Goal: Task Accomplishment & Management: Manage account settings

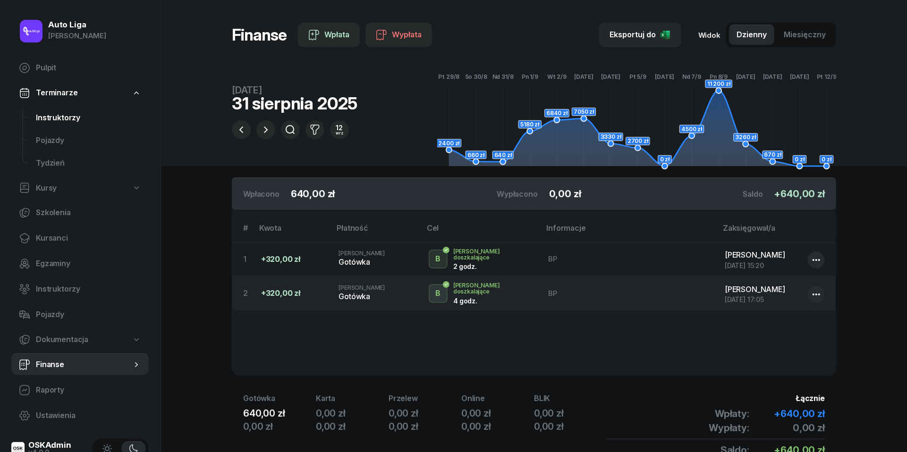
click at [65, 125] on link "Instruktorzy" at bounding box center [88, 118] width 120 height 23
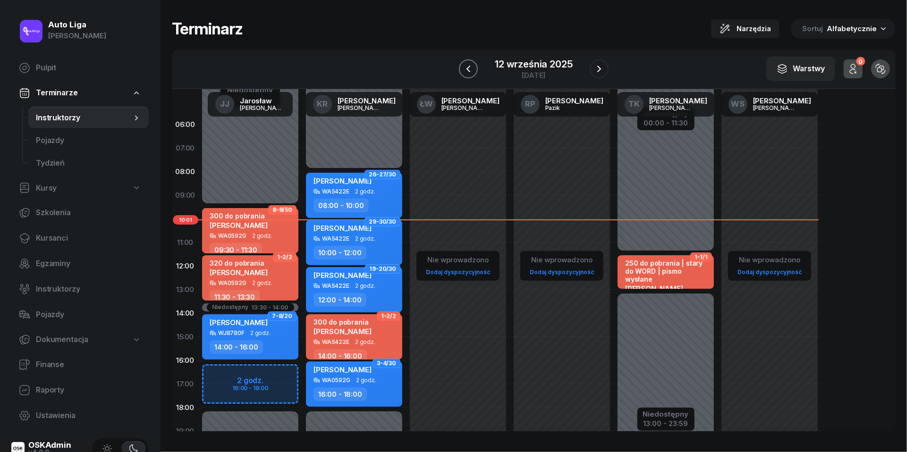
click at [468, 71] on icon "button" at bounding box center [468, 68] width 11 height 11
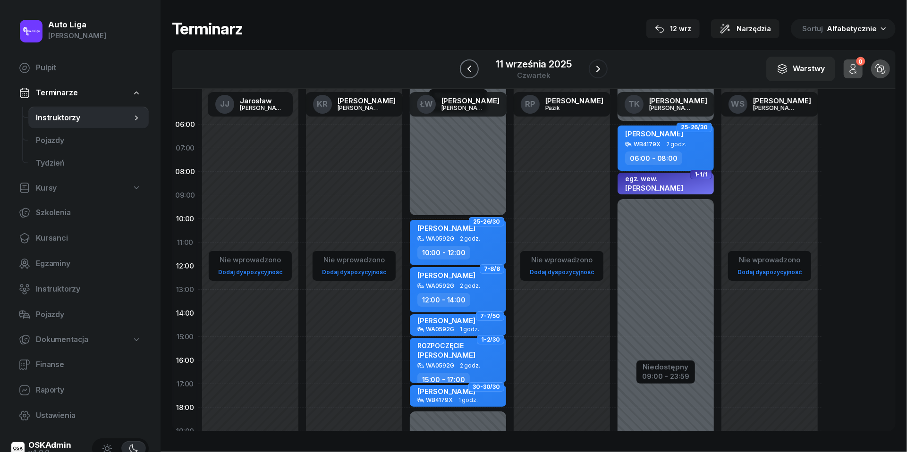
click at [469, 73] on icon "button" at bounding box center [469, 68] width 11 height 11
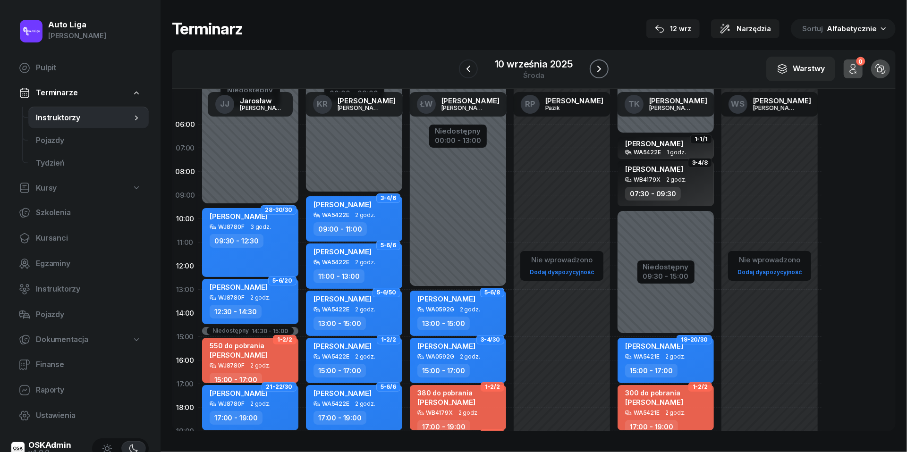
click at [597, 62] on button "button" at bounding box center [599, 69] width 19 height 19
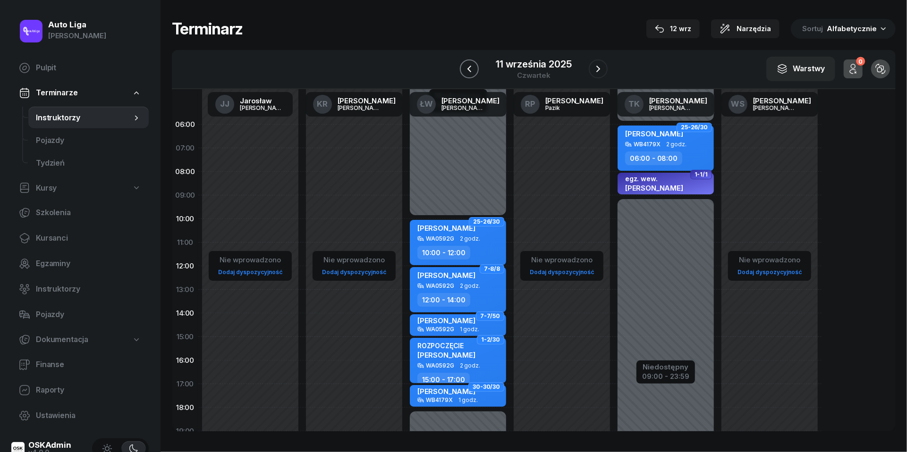
click at [470, 67] on icon "button" at bounding box center [469, 68] width 11 height 11
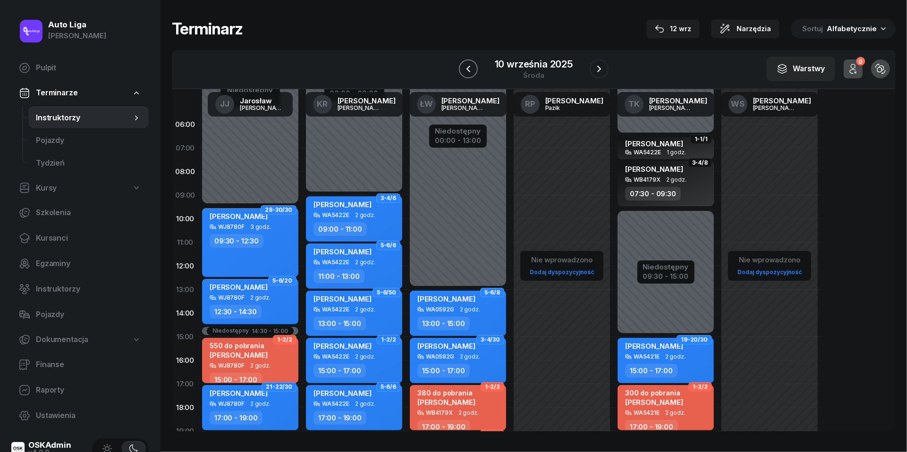
click at [470, 67] on icon "button" at bounding box center [468, 68] width 11 height 11
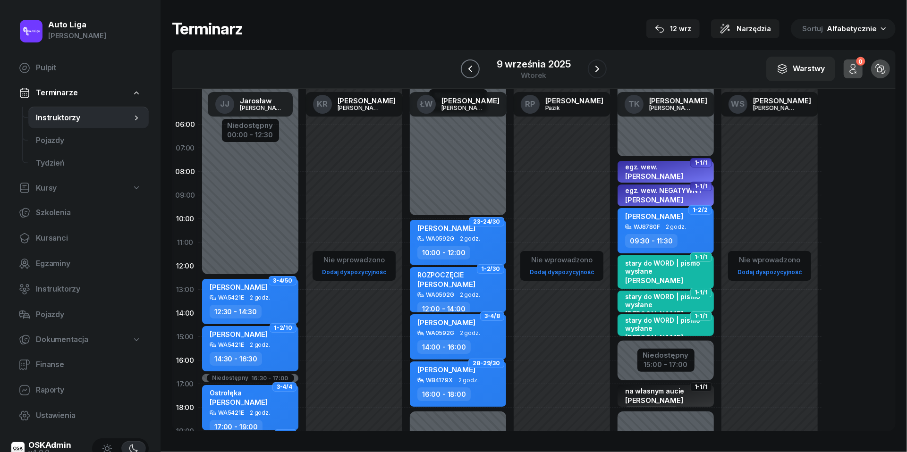
click at [470, 71] on icon "button" at bounding box center [470, 68] width 11 height 11
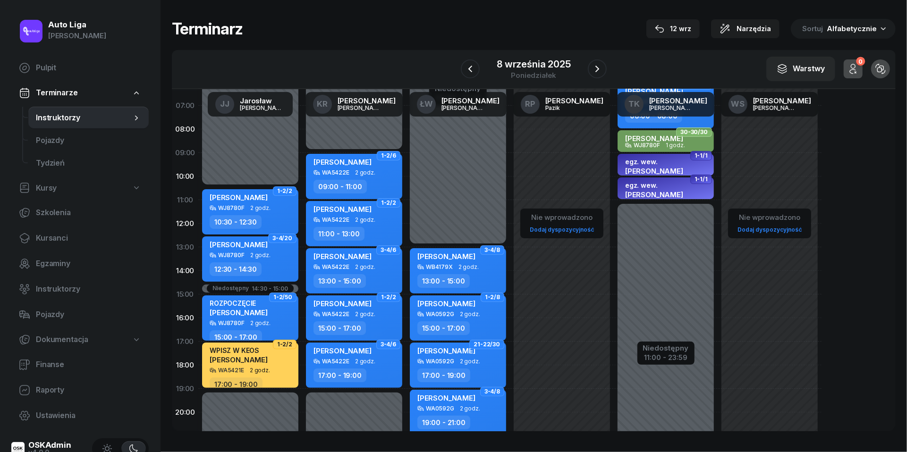
scroll to position [44, 0]
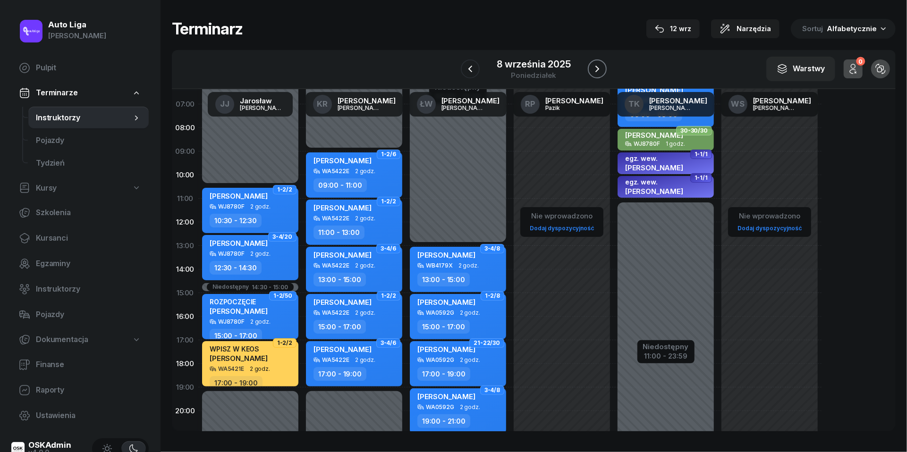
click at [597, 70] on icon "button" at bounding box center [597, 68] width 11 height 11
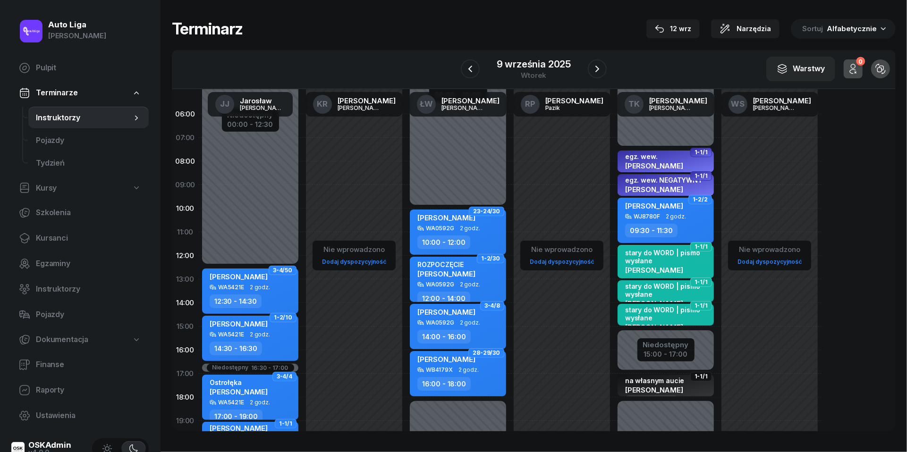
scroll to position [9, 0]
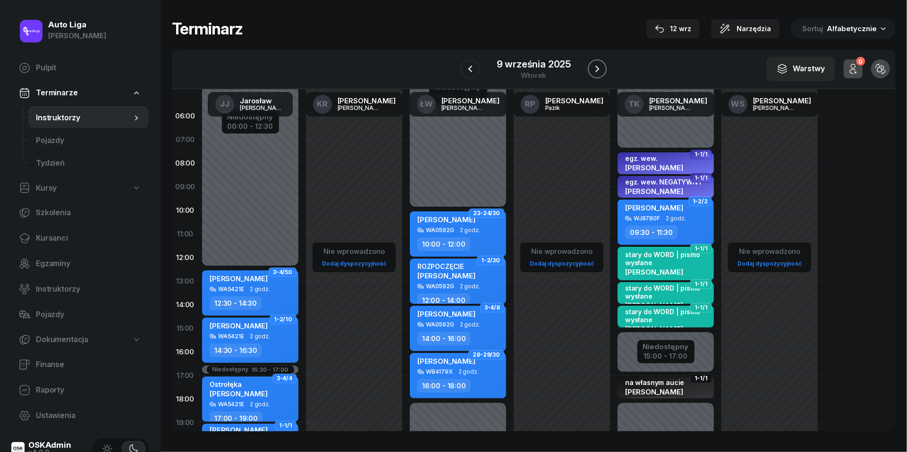
click at [599, 72] on icon "button" at bounding box center [597, 68] width 11 height 11
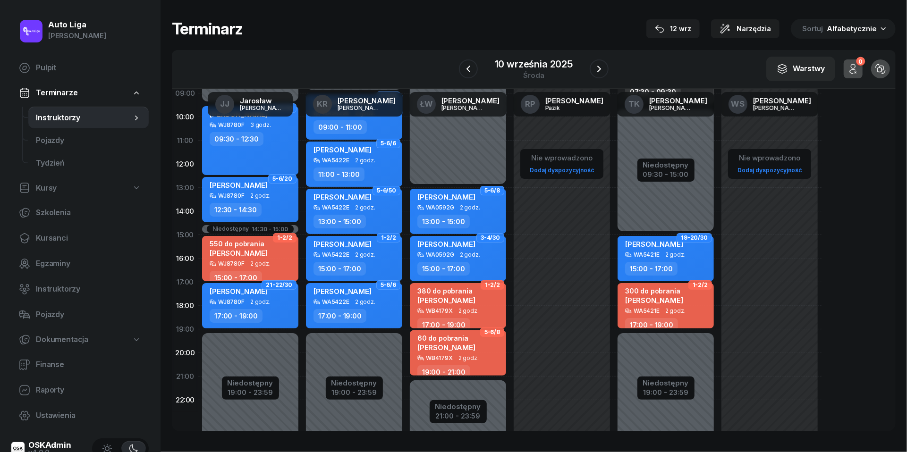
scroll to position [116, 0]
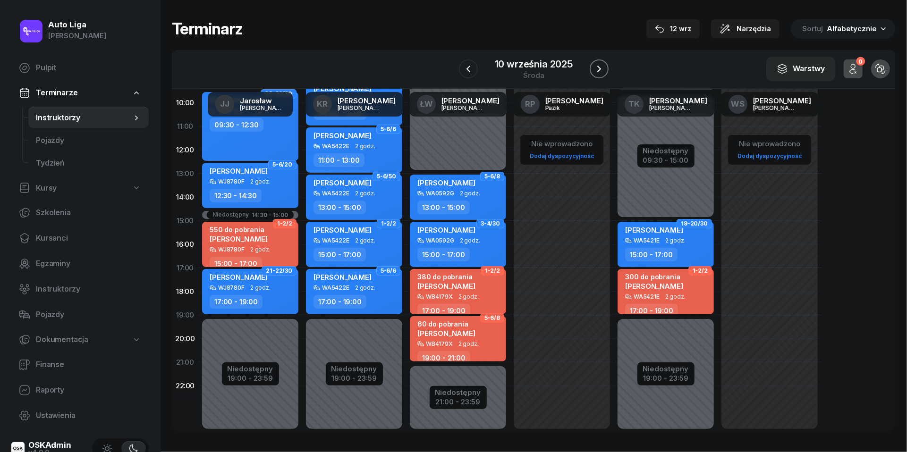
click at [600, 69] on icon "button" at bounding box center [599, 69] width 4 height 7
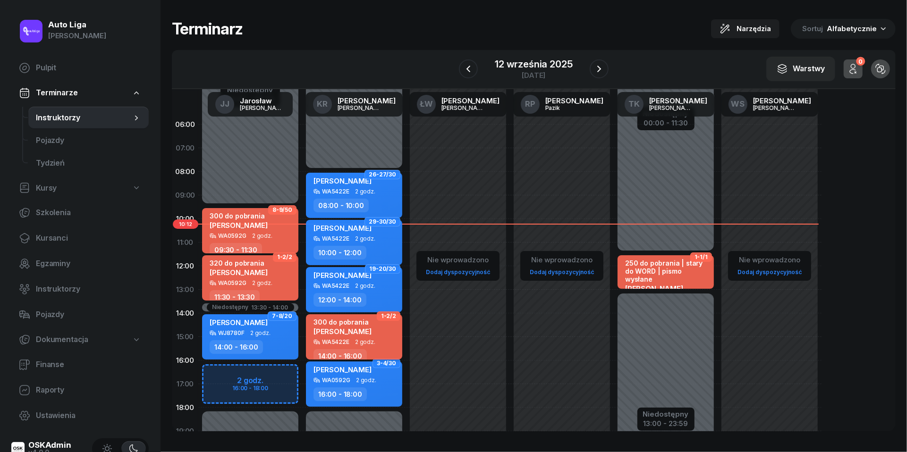
click at [369, 335] on div "300 do pobrania [PERSON_NAME]" at bounding box center [343, 328] width 58 height 21
select select "14"
select select "16"
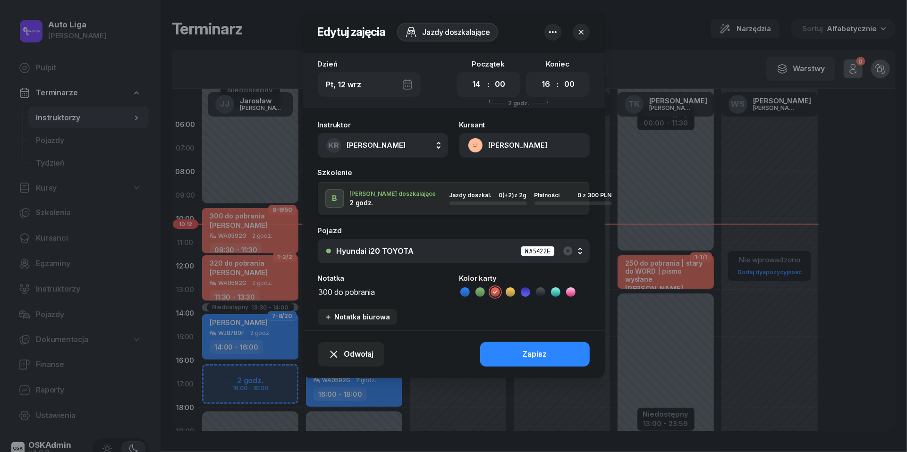
click at [554, 29] on icon "button" at bounding box center [552, 31] width 11 height 11
click at [547, 66] on link "Usuń" at bounding box center [548, 62] width 124 height 24
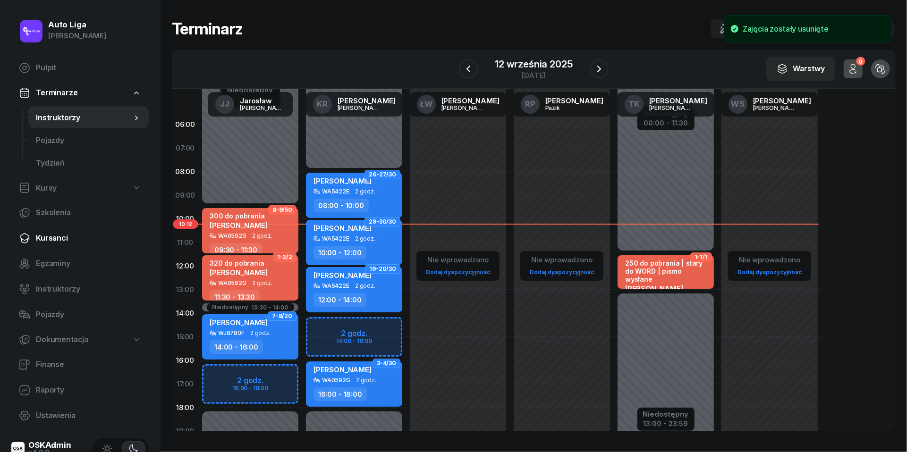
click at [46, 240] on span "Kursanci" at bounding box center [88, 238] width 105 height 12
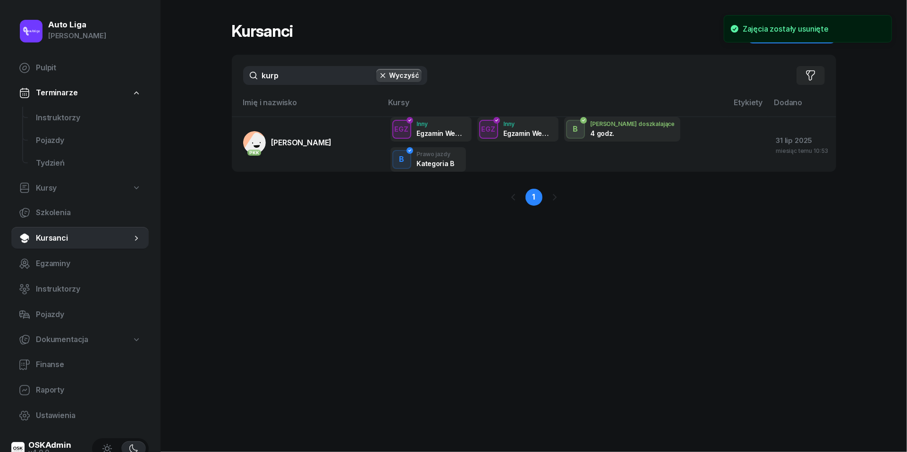
click at [315, 74] on input "kurp" at bounding box center [335, 75] width 184 height 19
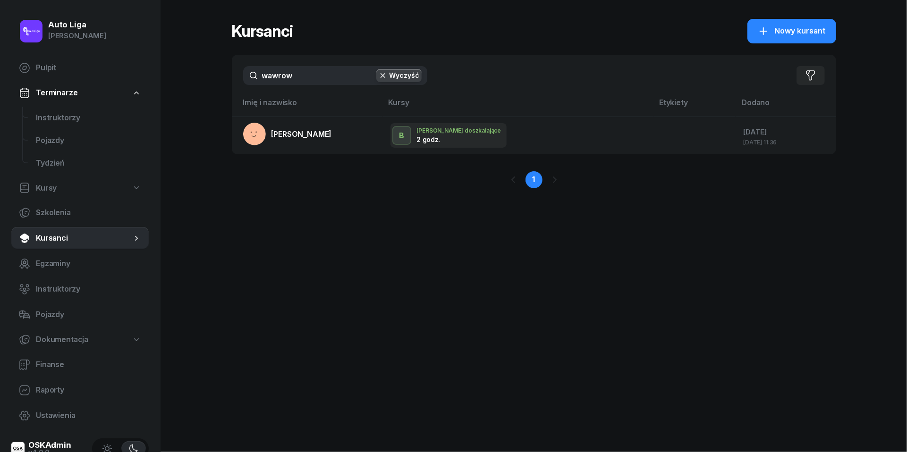
type input "Wawrów"
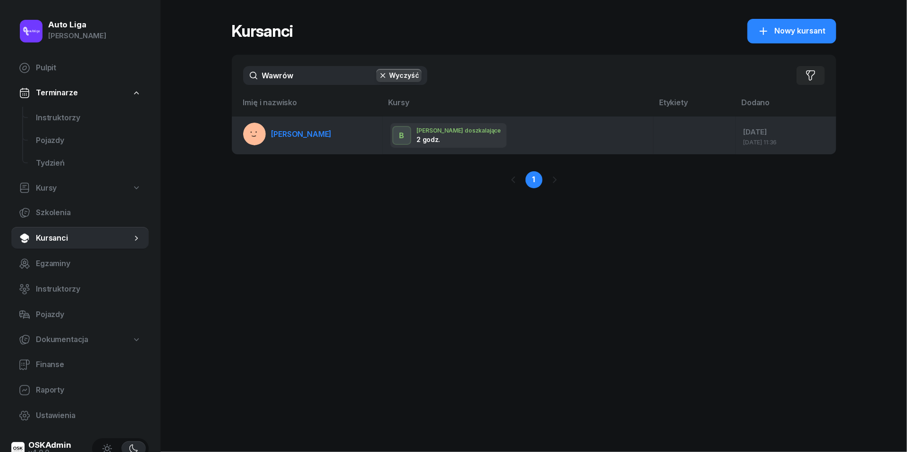
drag, startPoint x: 293, startPoint y: 99, endPoint x: 291, endPoint y: 135, distance: 36.4
click at [291, 135] on span "[PERSON_NAME]" at bounding box center [302, 133] width 60 height 9
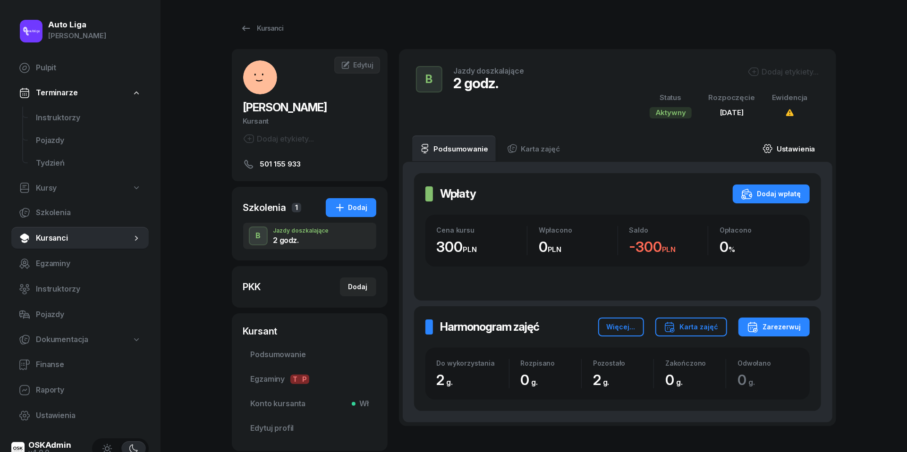
click at [788, 142] on link "Ustawienia" at bounding box center [789, 149] width 68 height 26
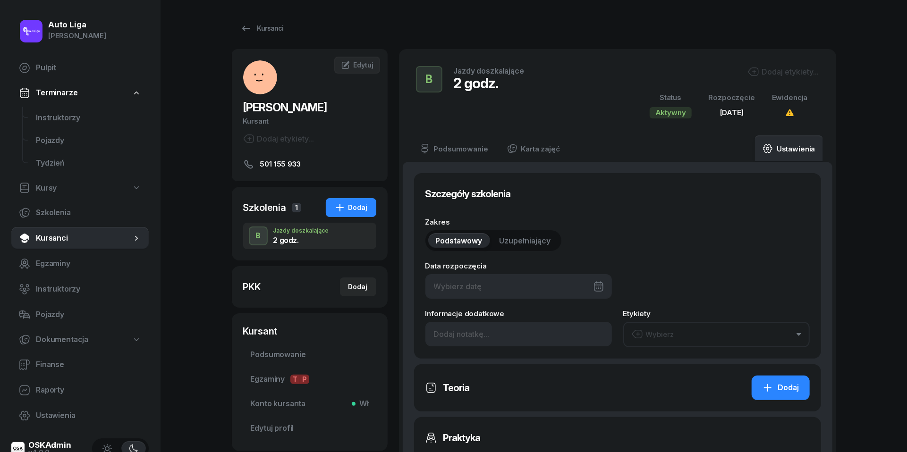
type input "[DATE]"
type input "2"
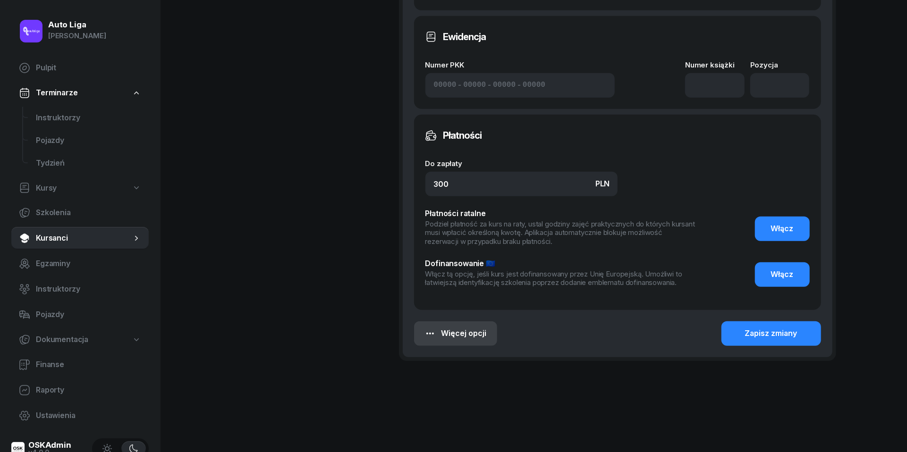
scroll to position [484, 0]
click at [429, 332] on icon "button" at bounding box center [430, 334] width 11 height 11
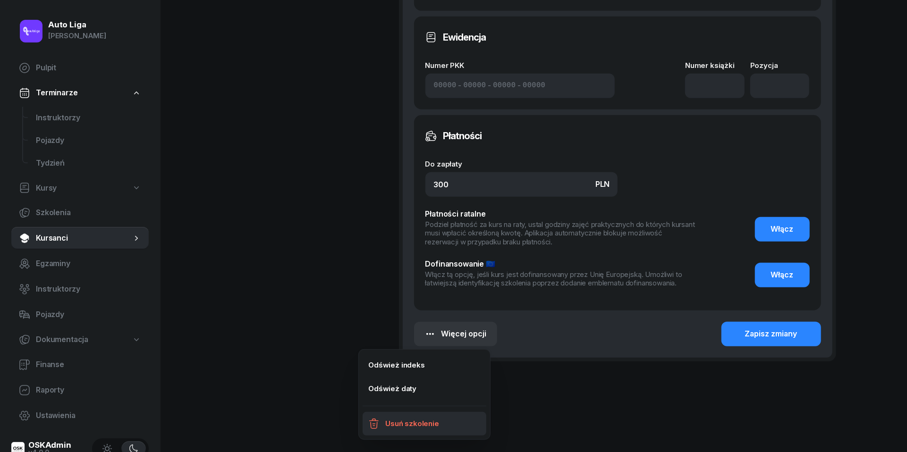
click at [397, 420] on div "Usuń szkolenie" at bounding box center [412, 424] width 54 height 12
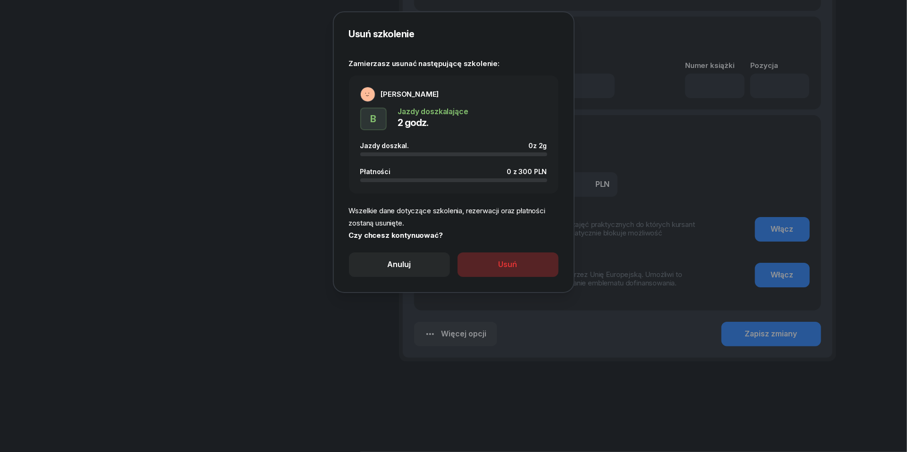
click at [496, 258] on button "Usuń" at bounding box center [508, 265] width 101 height 25
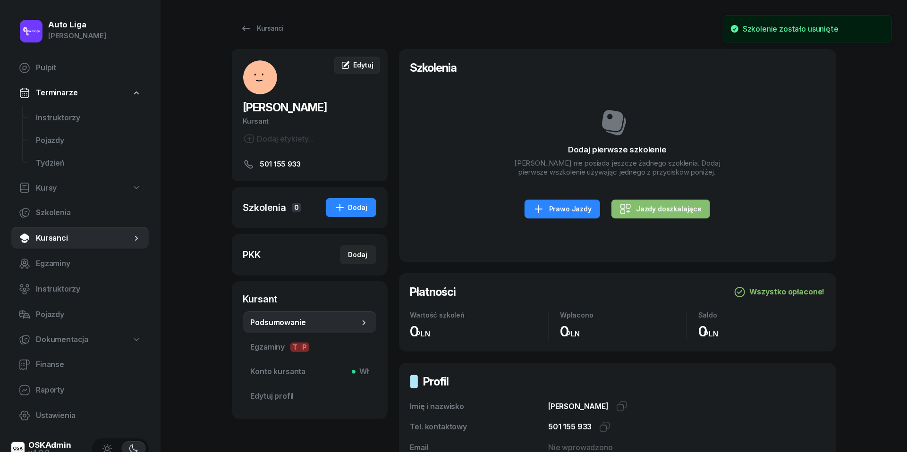
click at [358, 64] on span "Edytuj" at bounding box center [363, 65] width 20 height 8
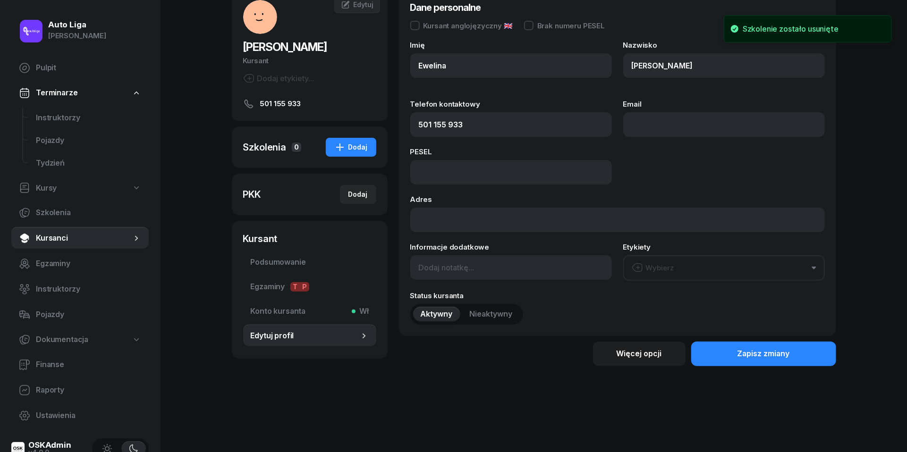
scroll to position [60, 0]
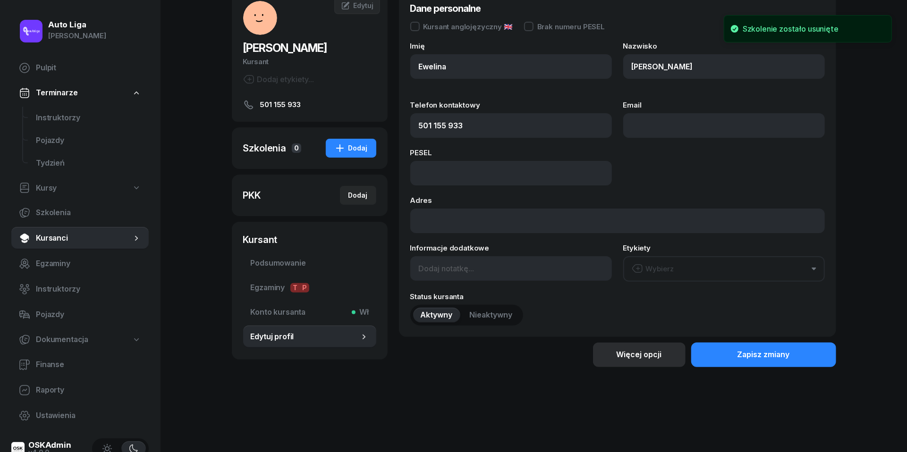
click at [643, 355] on div "Więcej opcji" at bounding box center [639, 355] width 45 height 12
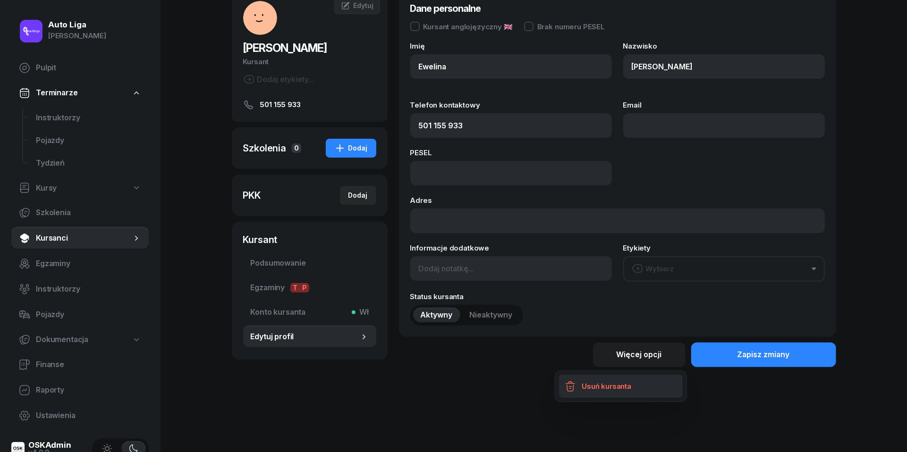
click at [606, 390] on div "Usuń kursanta" at bounding box center [607, 387] width 50 height 12
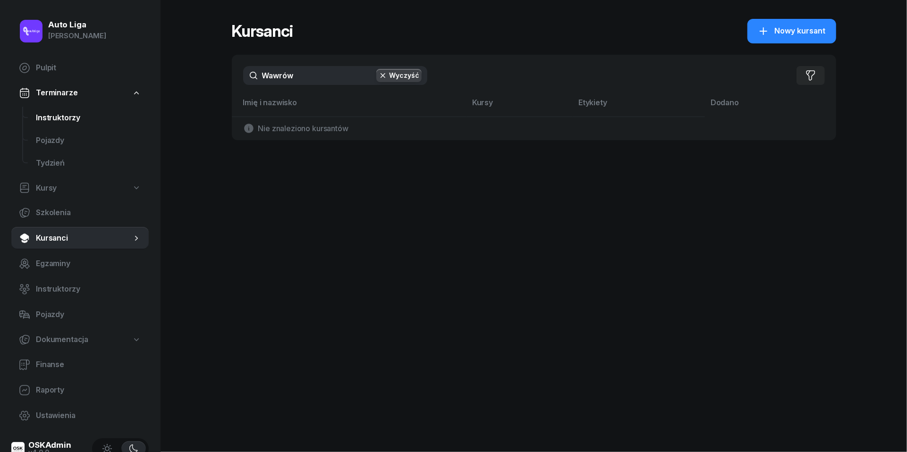
click at [77, 118] on span "Instruktorzy" at bounding box center [88, 118] width 105 height 12
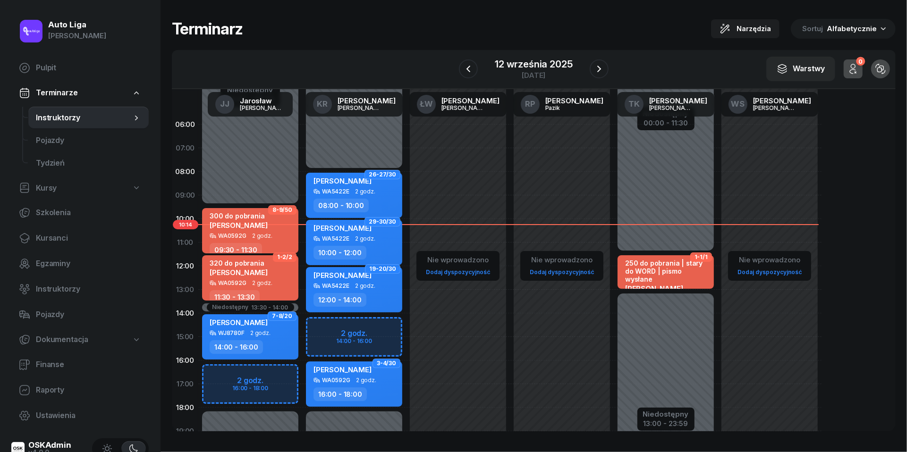
click at [329, 330] on div "Niedostępny 00:00 - 08:00 Niedostępny 18:00 - 23:59 2 godz. 14:00 - 16:00 26-27…" at bounding box center [354, 337] width 104 height 449
select select "14"
select select "16"
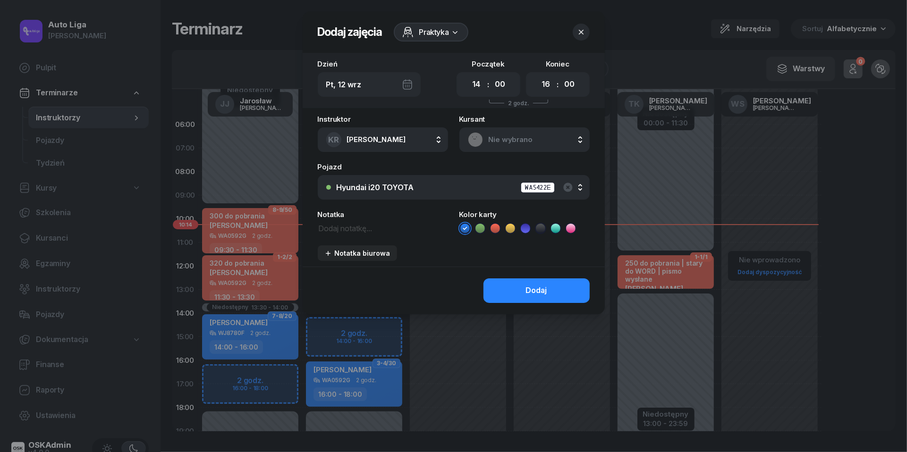
click at [509, 138] on span "Nie wybrano" at bounding box center [535, 140] width 93 height 12
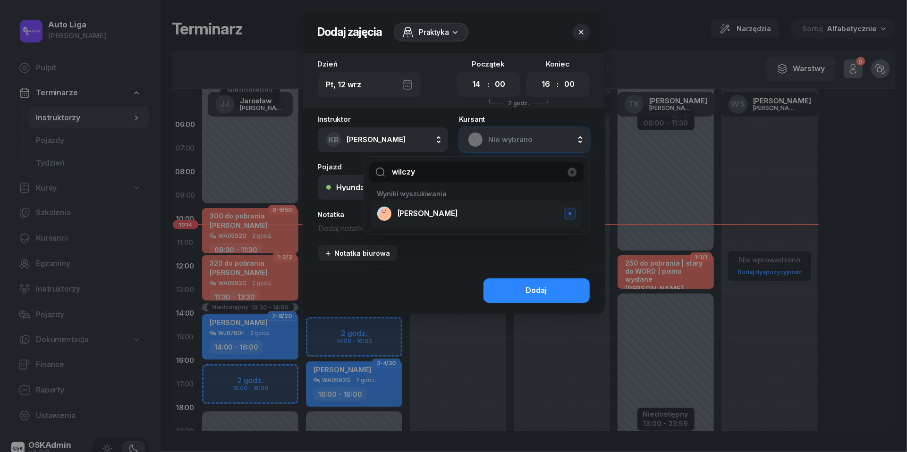
type input "wilczy"
click at [458, 213] on span "[PERSON_NAME]" at bounding box center [428, 214] width 60 height 12
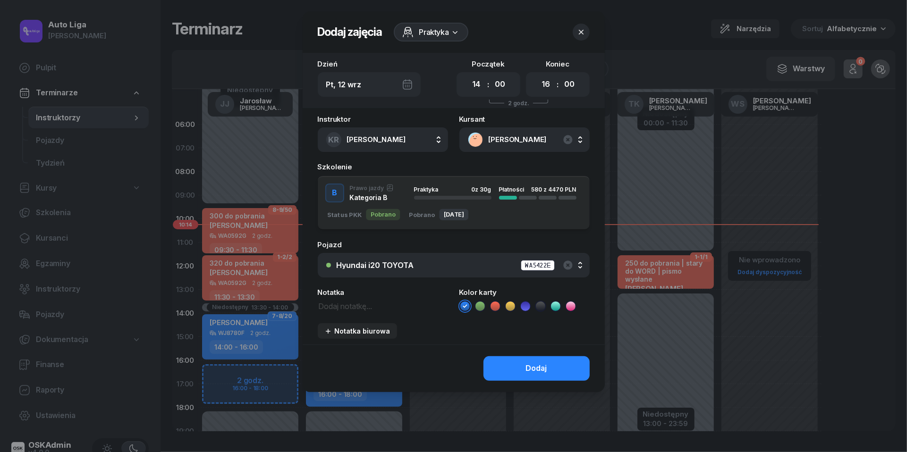
click at [343, 301] on textarea at bounding box center [383, 306] width 130 height 12
type textarea "Początek"
click at [544, 373] on div "Dodaj" at bounding box center [536, 369] width 21 height 12
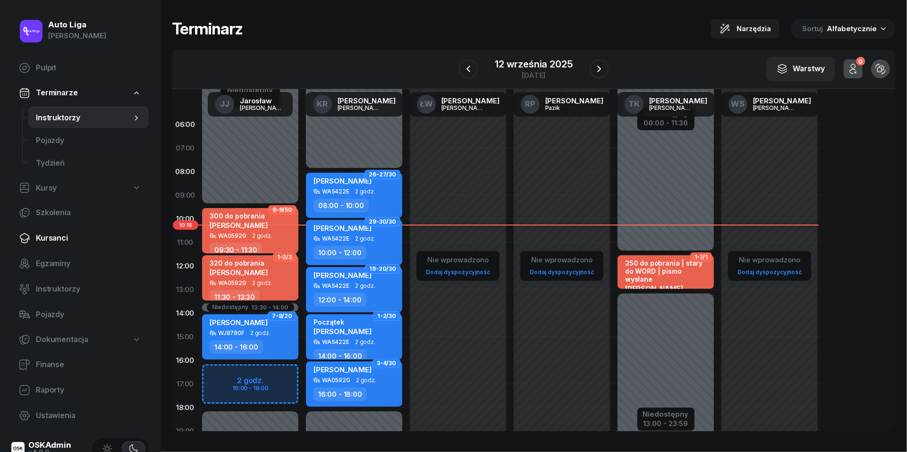
click at [61, 247] on link "Kursanci" at bounding box center [79, 238] width 137 height 23
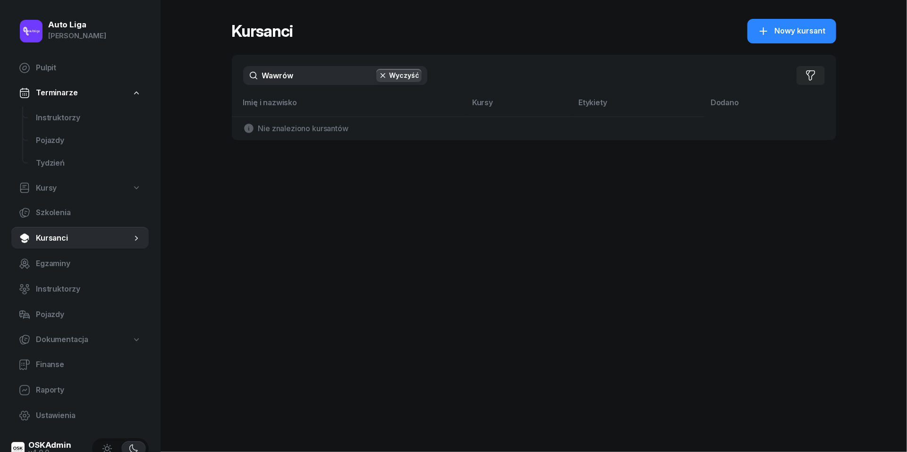
click at [314, 82] on input "Wawrów" at bounding box center [335, 75] width 184 height 19
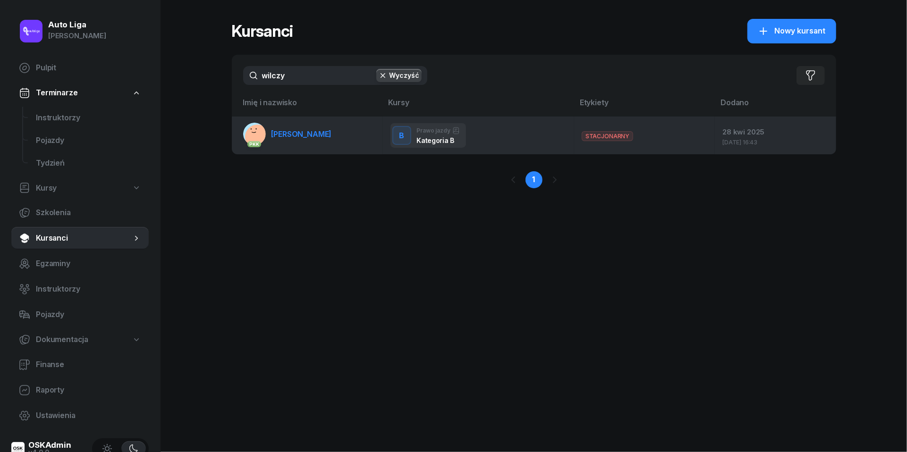
type input "wilczy"
click at [308, 131] on span "[PERSON_NAME]" at bounding box center [302, 133] width 60 height 9
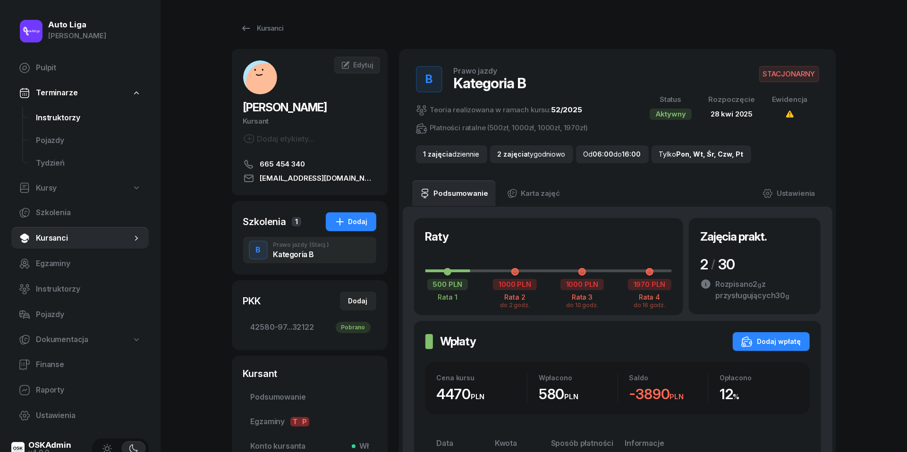
click at [70, 116] on span "Instruktorzy" at bounding box center [88, 118] width 105 height 12
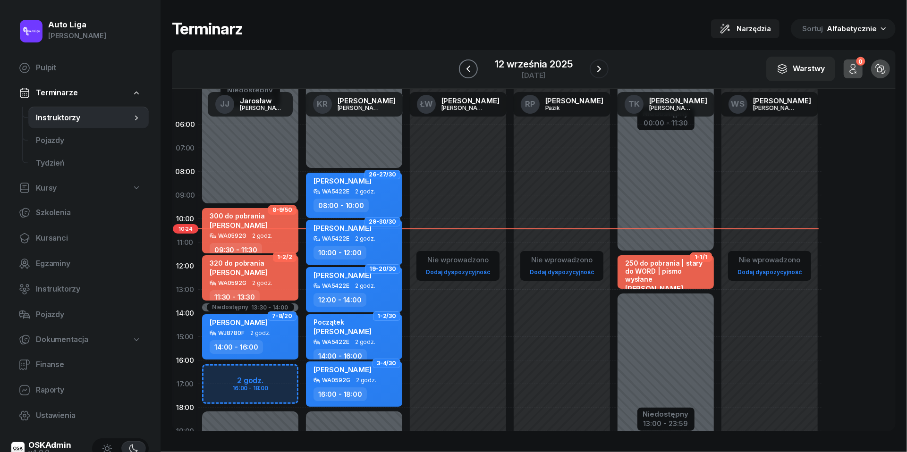
click at [472, 68] on icon "button" at bounding box center [468, 68] width 11 height 11
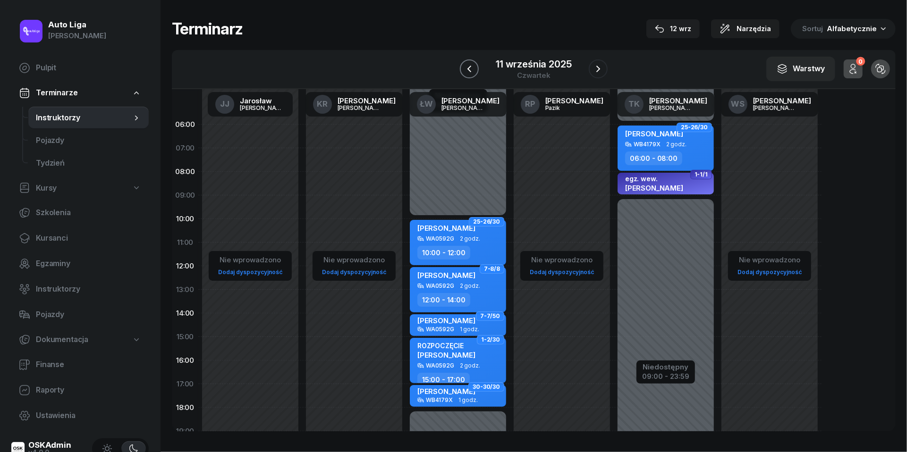
click at [472, 68] on icon "button" at bounding box center [469, 68] width 11 height 11
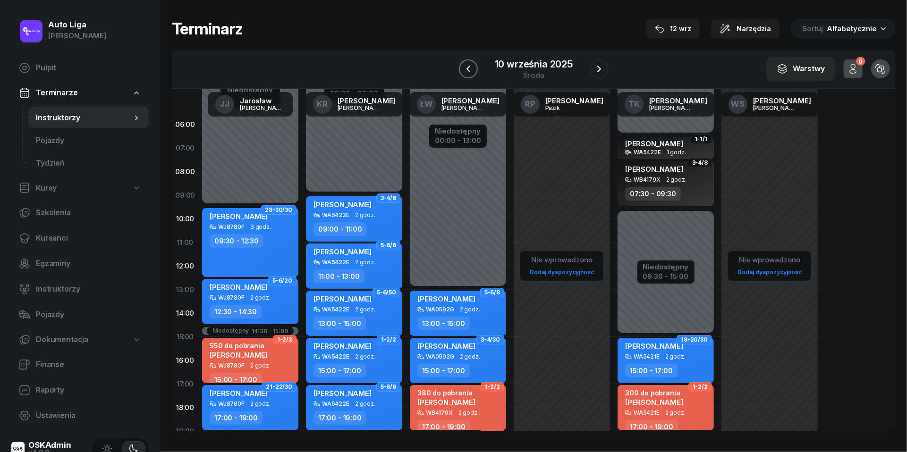
click at [472, 68] on icon "button" at bounding box center [468, 68] width 11 height 11
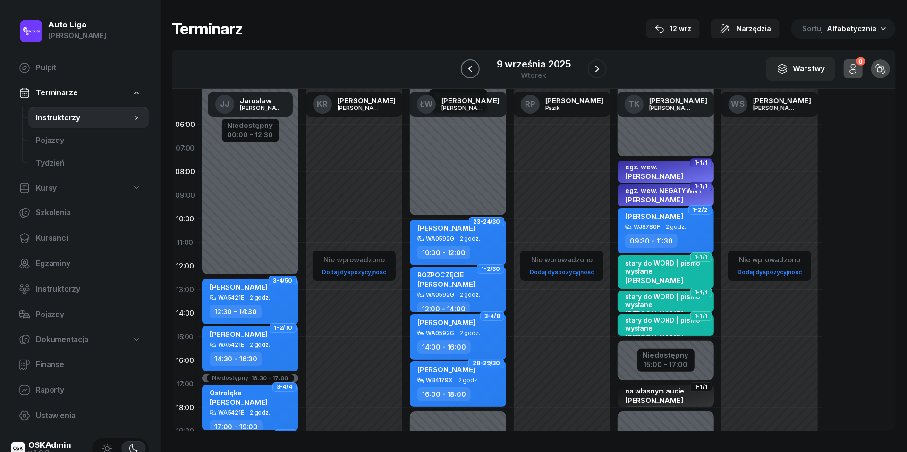
click at [472, 68] on icon "button" at bounding box center [470, 68] width 11 height 11
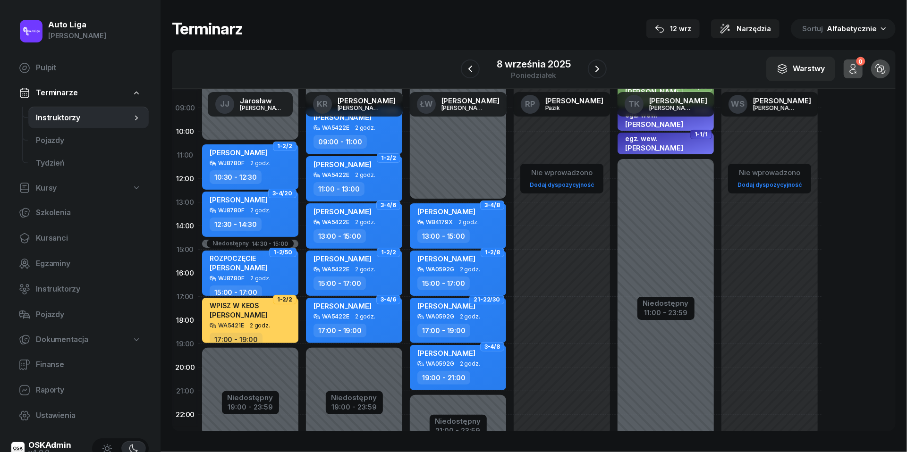
scroll to position [86, 0]
